Goal: Task Accomplishment & Management: Manage account settings

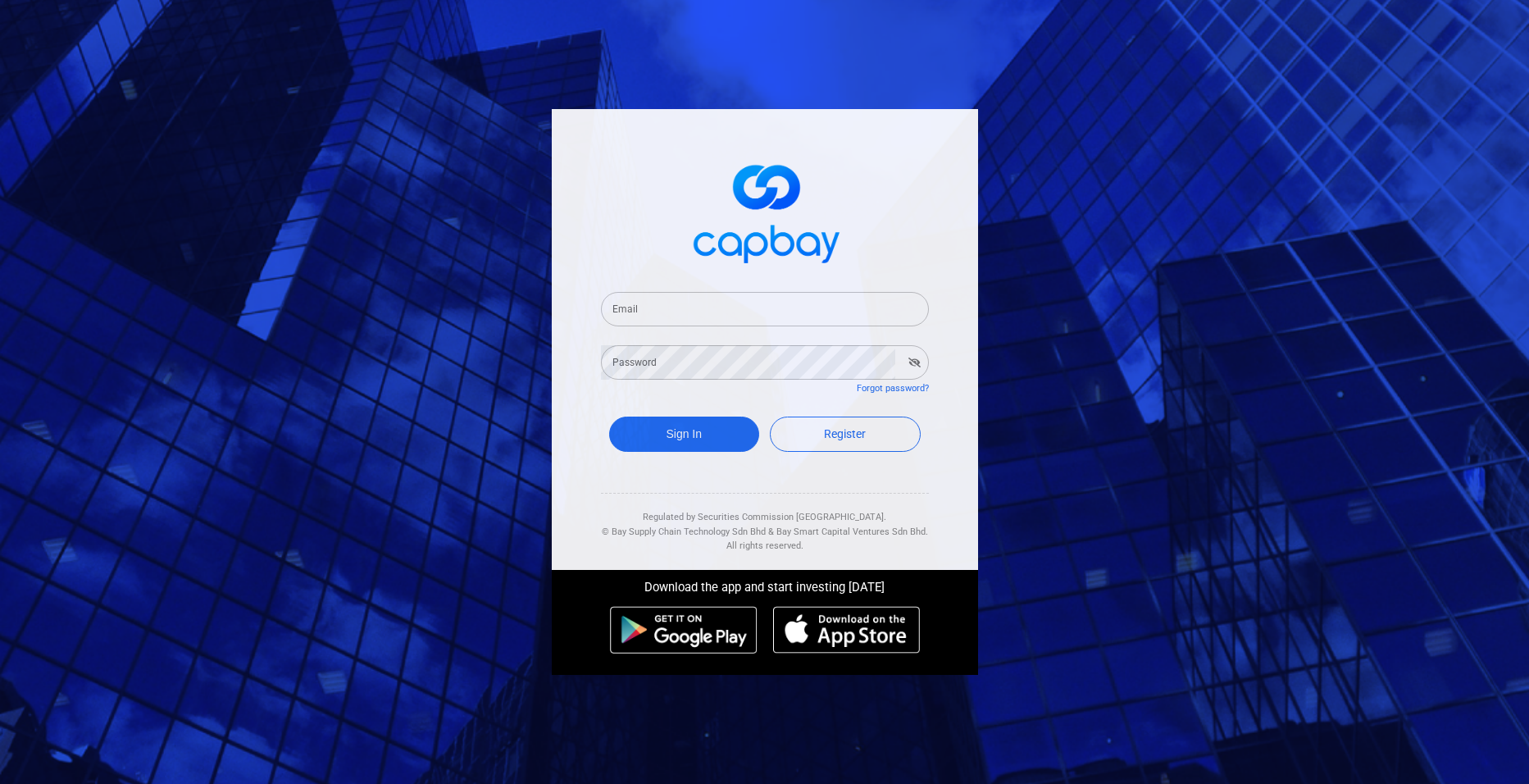
click at [658, 314] on input "Email" at bounding box center [764, 309] width 328 height 35
type input "[EMAIL_ADDRESS][DOMAIN_NAME]"
click at [680, 429] on button "Sign In" at bounding box center [684, 434] width 151 height 35
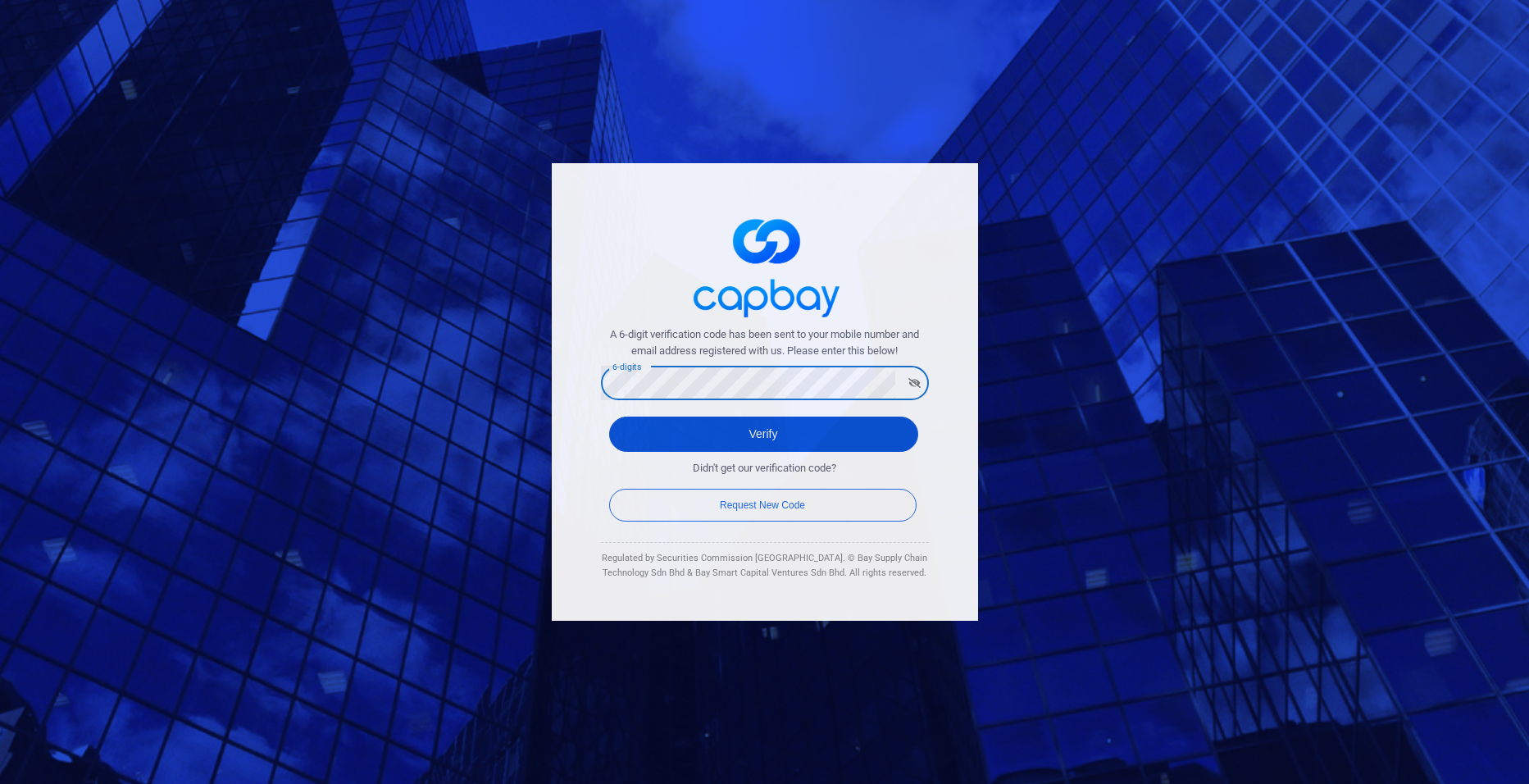
click at [722, 432] on button "Verify" at bounding box center [763, 434] width 309 height 35
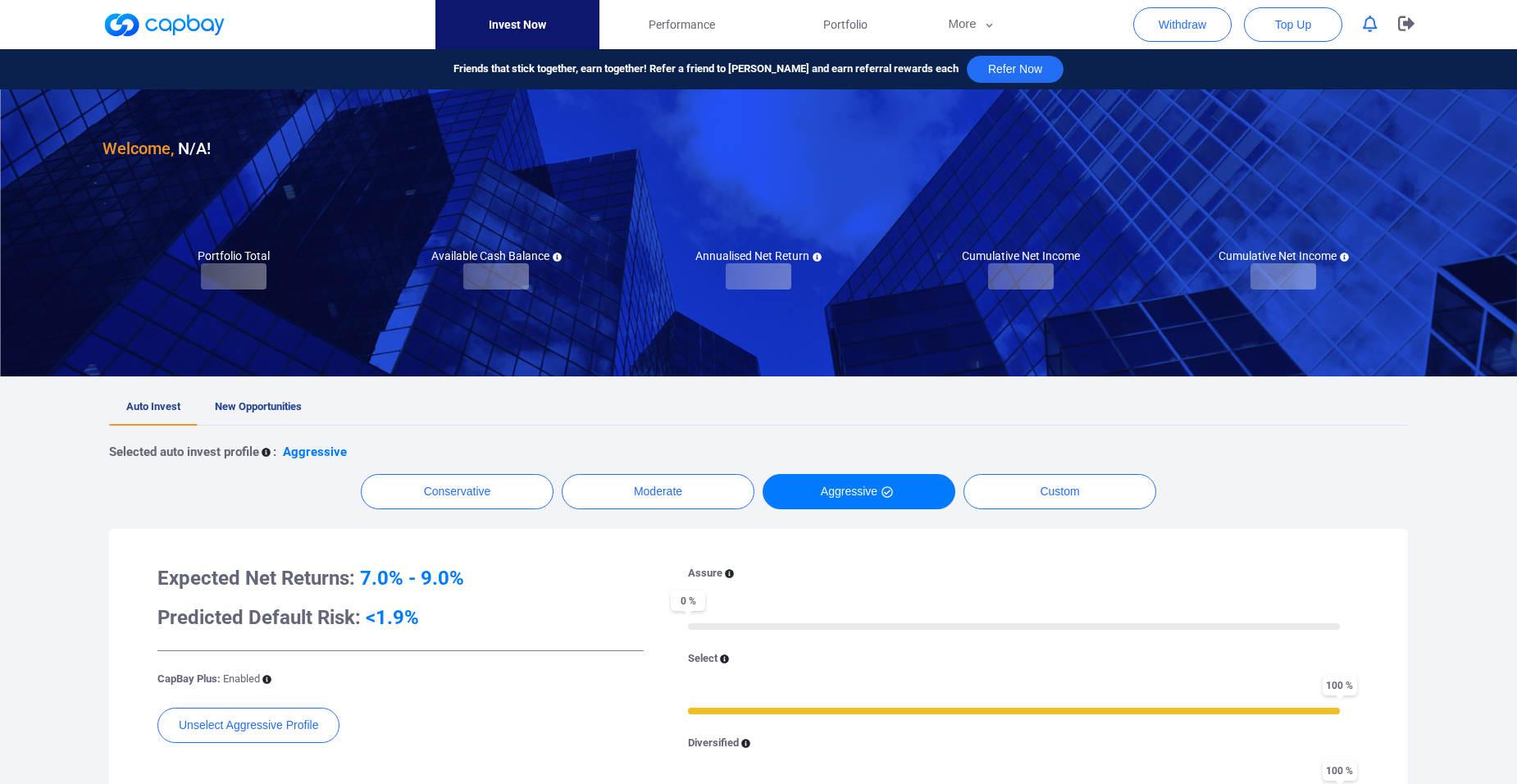
checkbox input "true"
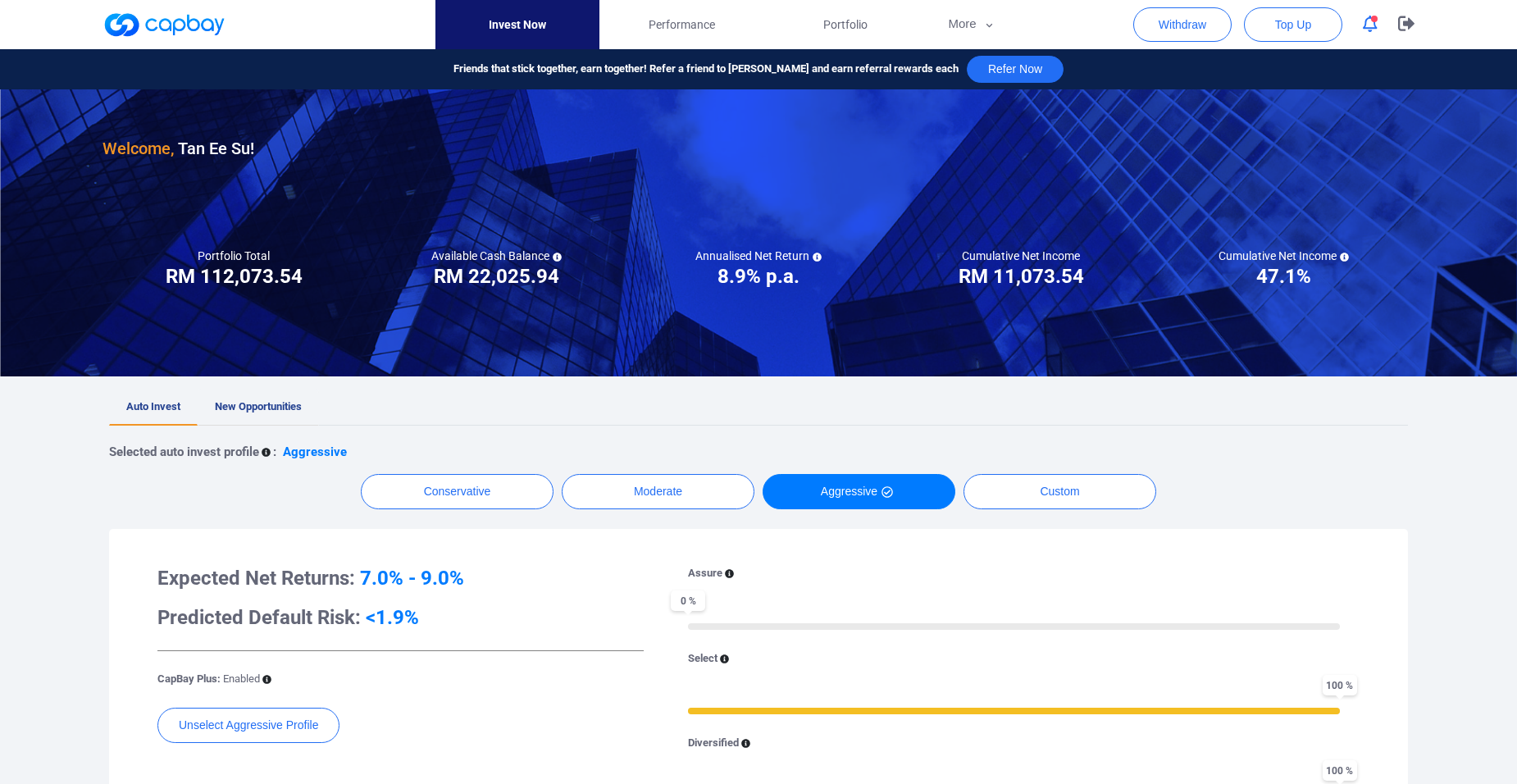
click at [239, 402] on span "New Opportunities" at bounding box center [258, 406] width 87 height 12
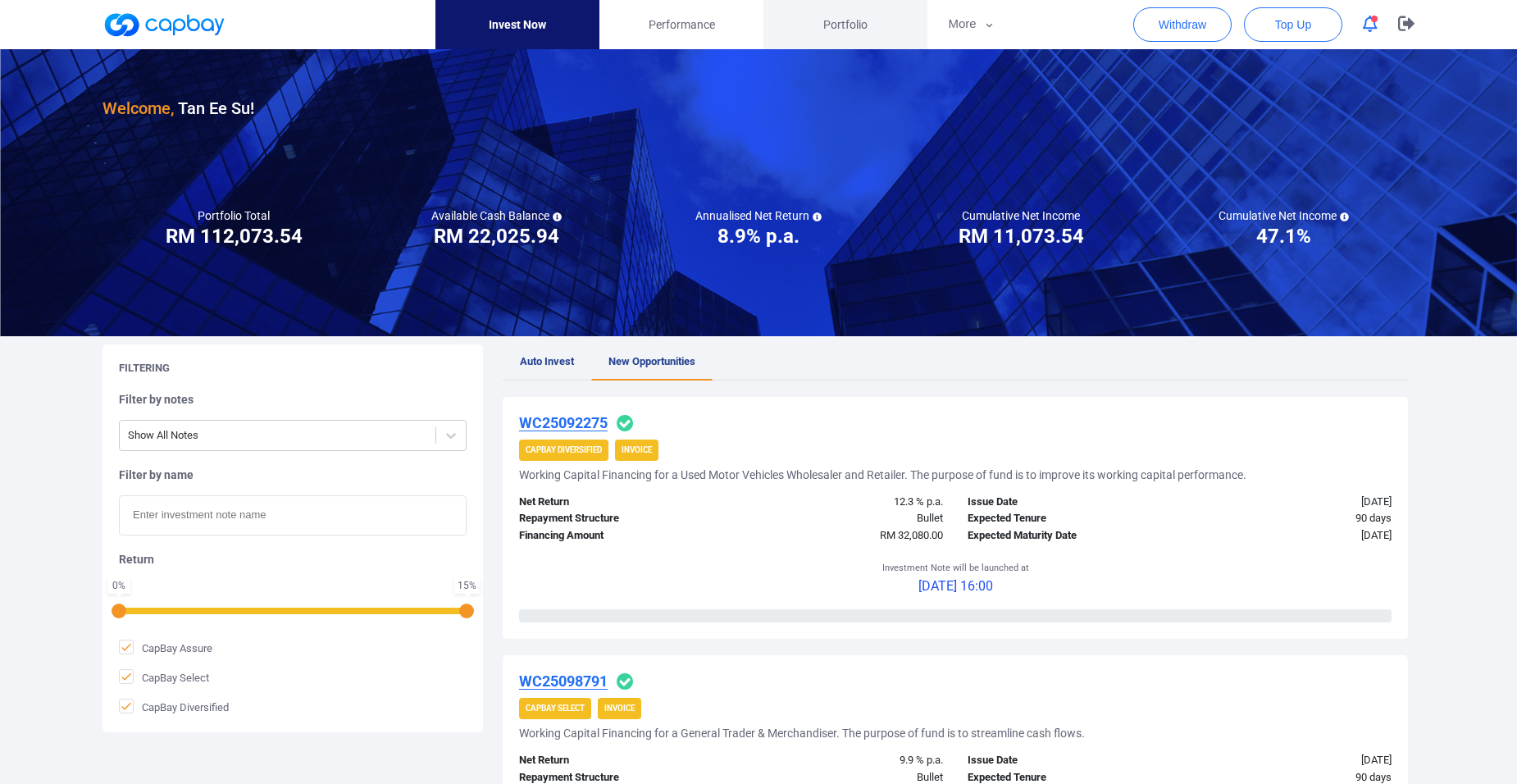
click at [850, 24] on span "Portfolio" at bounding box center [845, 25] width 44 height 18
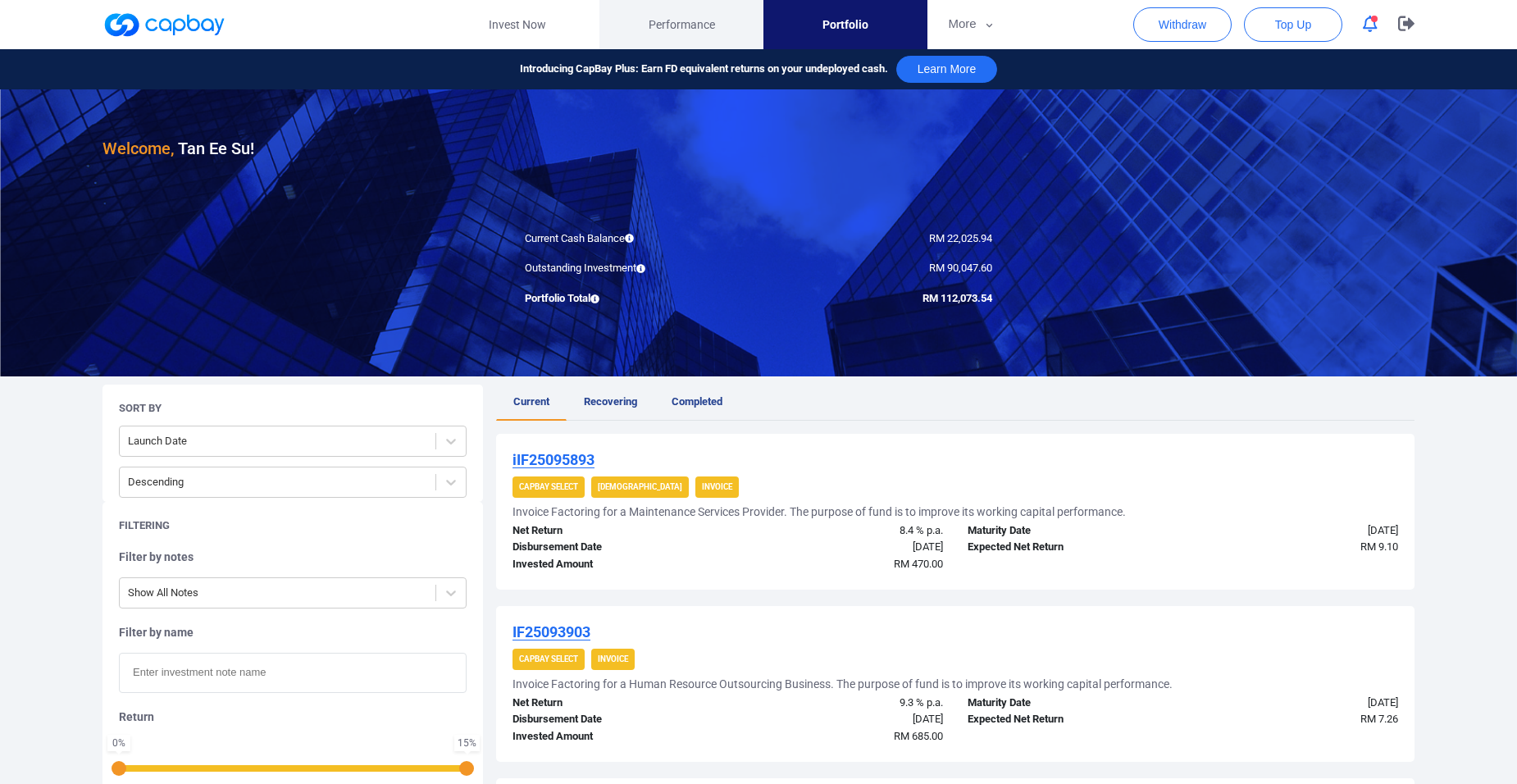
click at [680, 17] on span "Performance" at bounding box center [682, 25] width 66 height 18
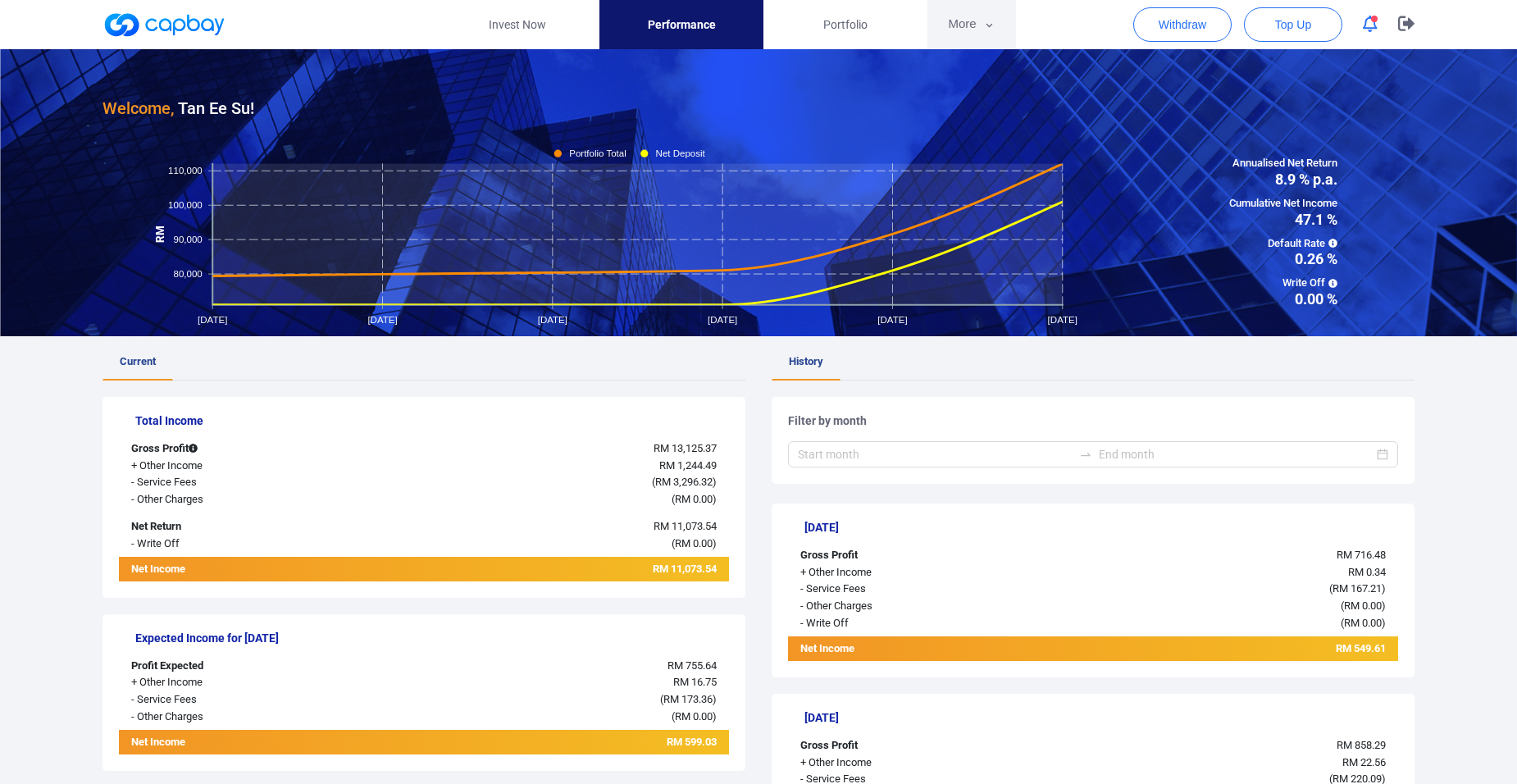
click at [979, 23] on button "More" at bounding box center [972, 24] width 88 height 49
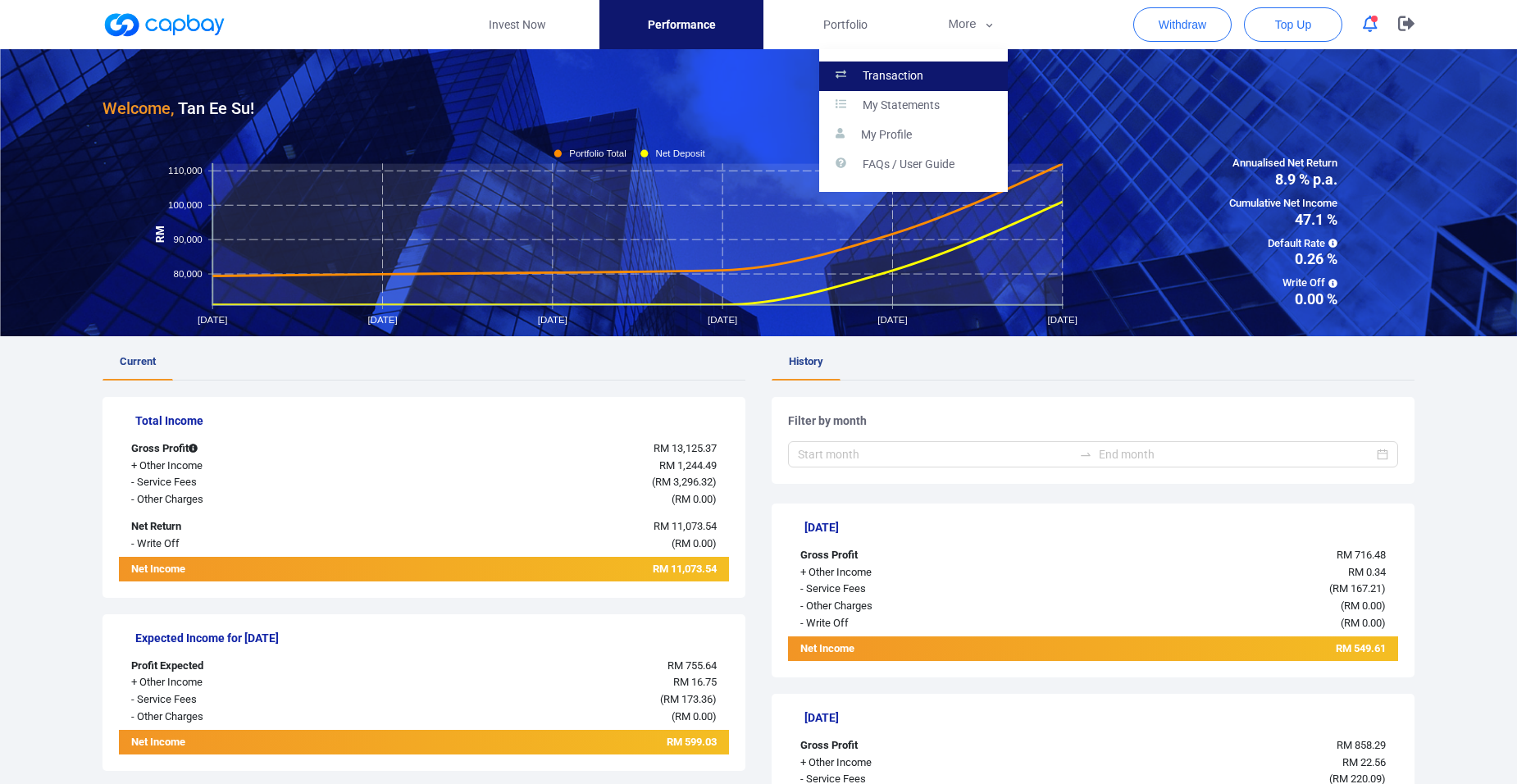
click at [937, 71] on link "Transaction" at bounding box center [913, 76] width 188 height 30
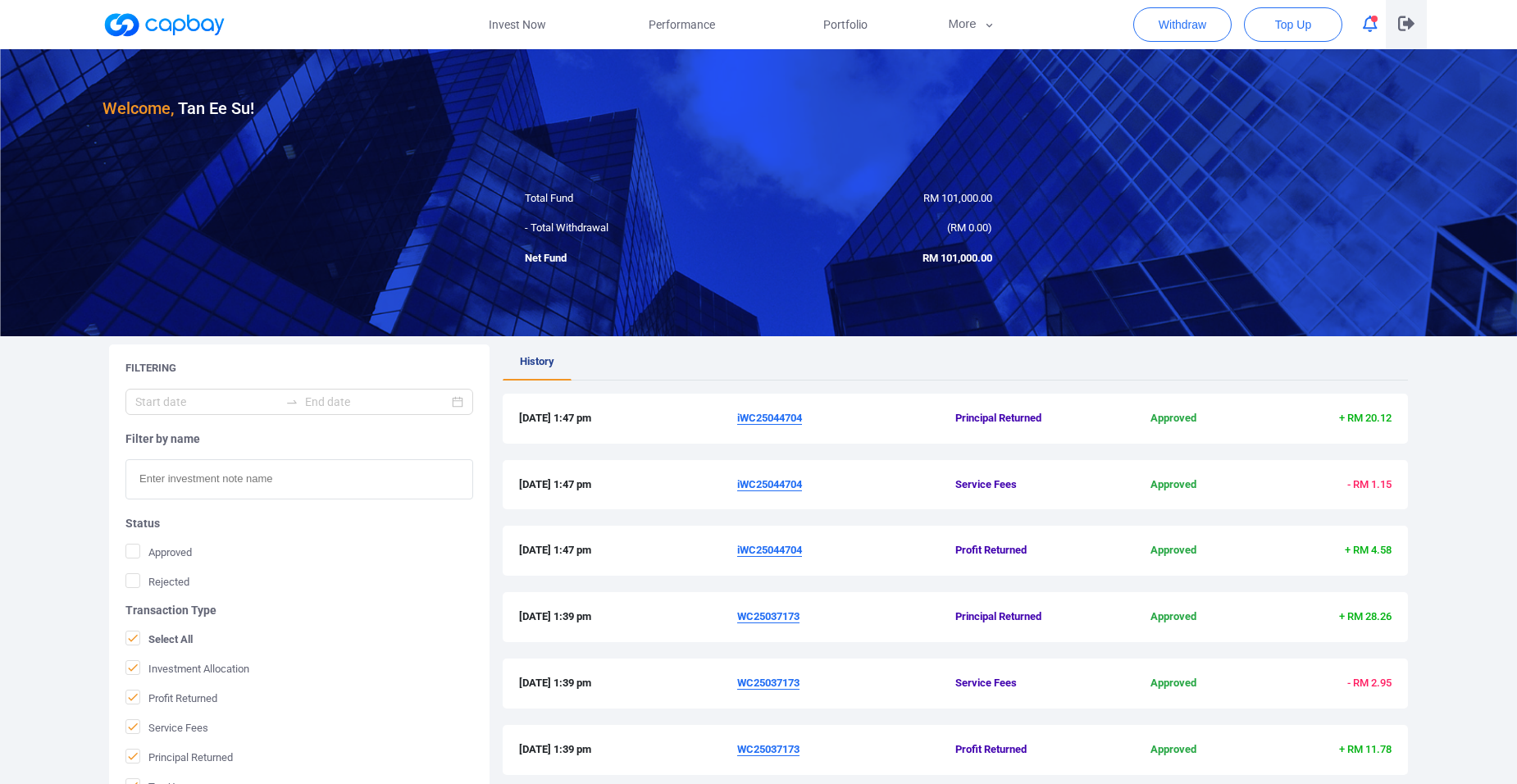
click at [1400, 35] on button "button" at bounding box center [1406, 24] width 41 height 49
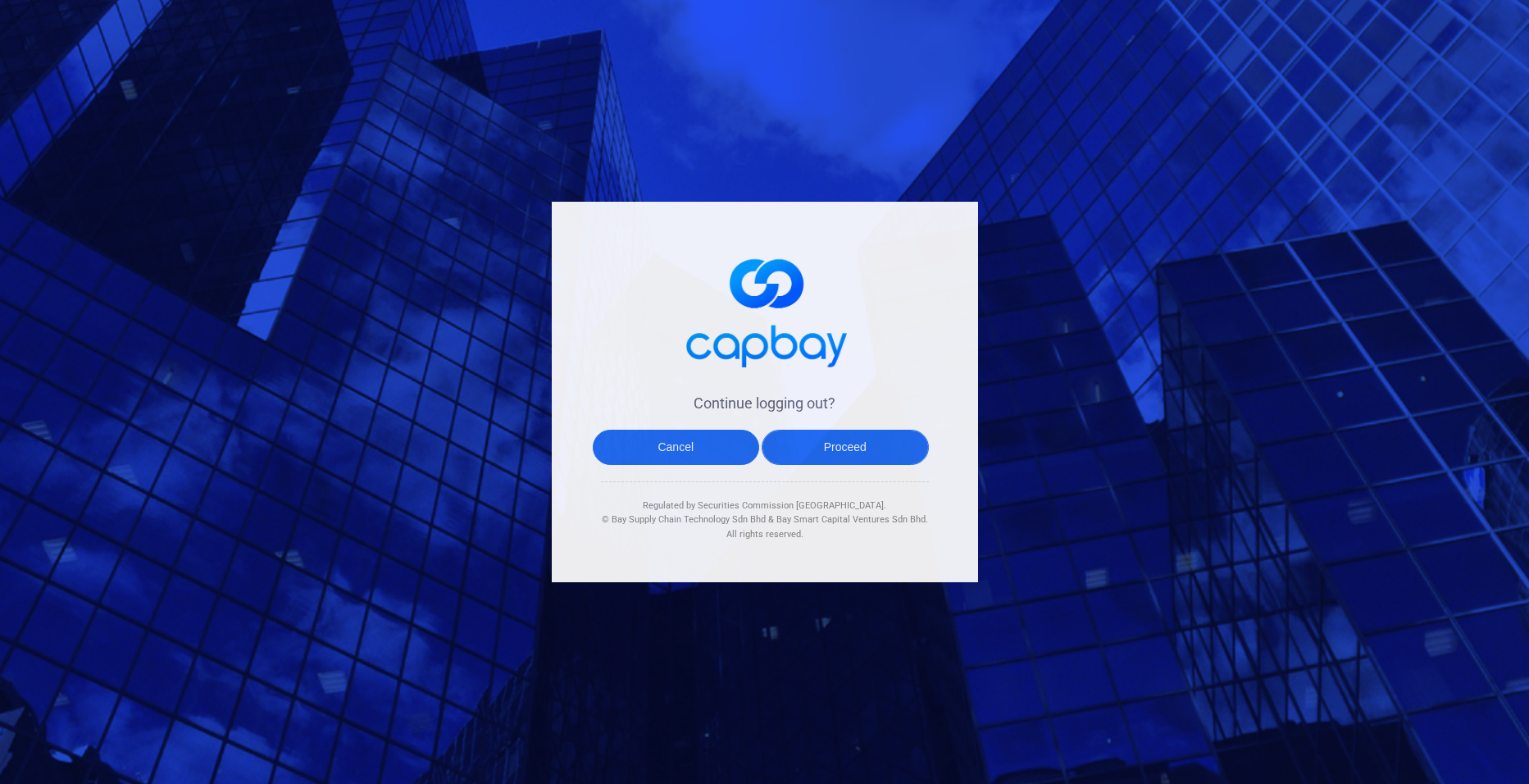
click at [830, 441] on button "Proceed" at bounding box center [845, 447] width 168 height 35
